Goal: Task Accomplishment & Management: Manage account settings

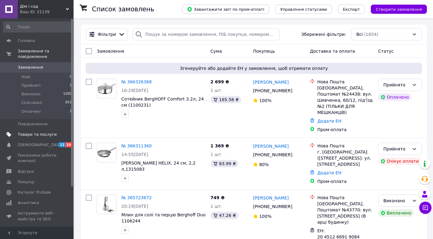
click at [40, 132] on span "Товари та послуги" at bounding box center [37, 135] width 39 height 6
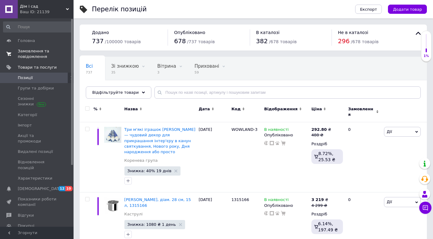
click at [30, 53] on span "Замовлення та повідомлення" at bounding box center [37, 53] width 39 height 11
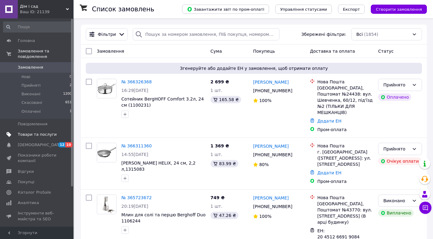
click at [29, 132] on span "Товари та послуги" at bounding box center [37, 135] width 39 height 6
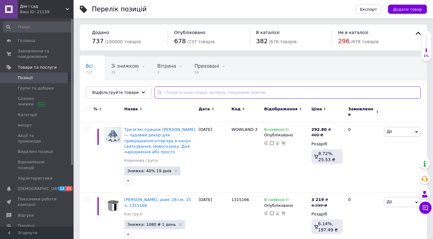
click at [190, 94] on input "text" at bounding box center [287, 92] width 266 height 12
type input "1100231"
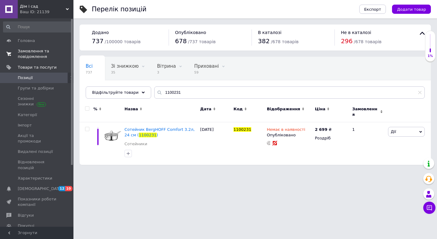
click at [21, 52] on span "Замовлення та повідомлення" at bounding box center [37, 53] width 39 height 11
